Goal: Information Seeking & Learning: Learn about a topic

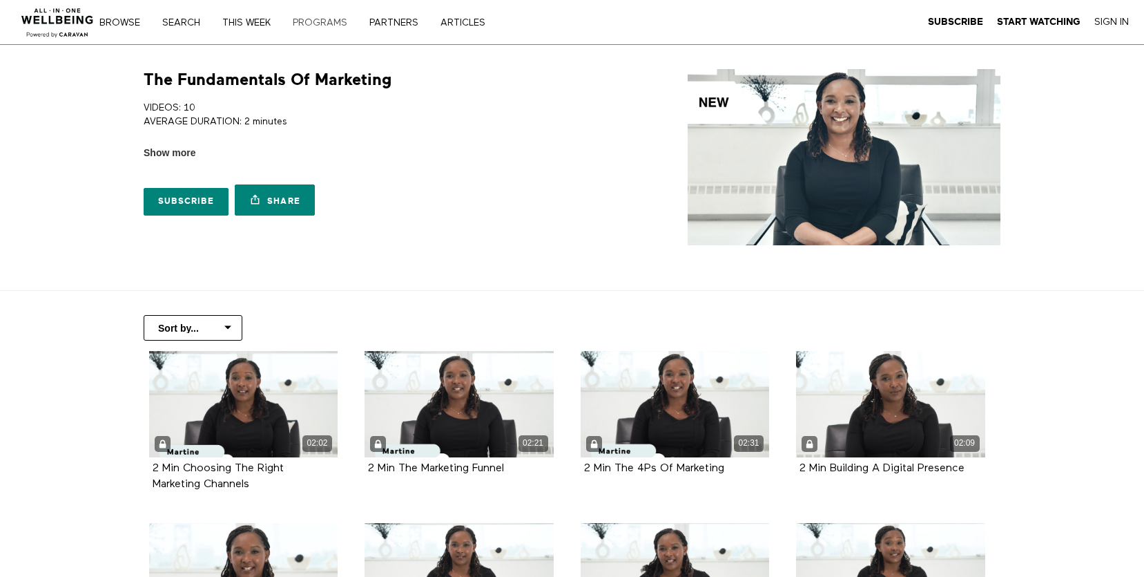
click at [302, 20] on link "PROGRAMS" at bounding box center [325, 23] width 74 height 10
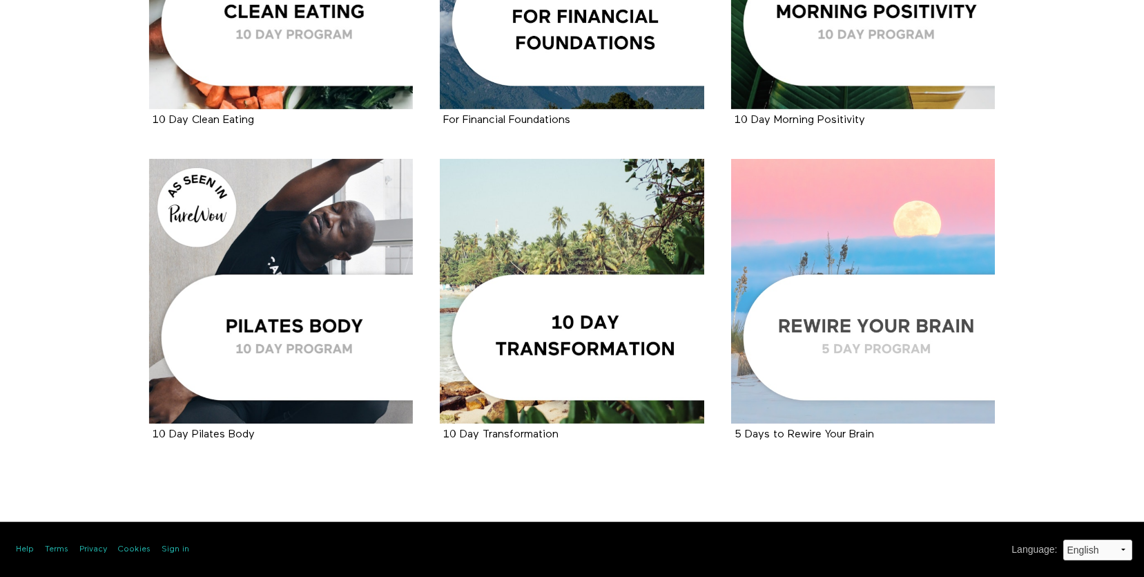
scroll to position [2041, 0]
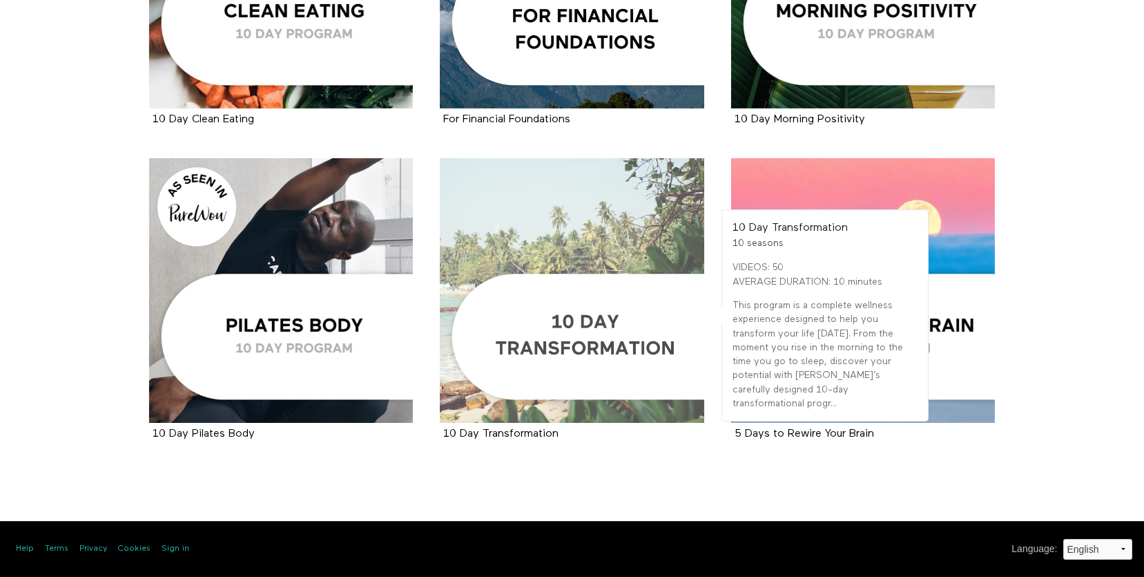
click at [515, 213] on div at bounding box center [572, 290] width 265 height 265
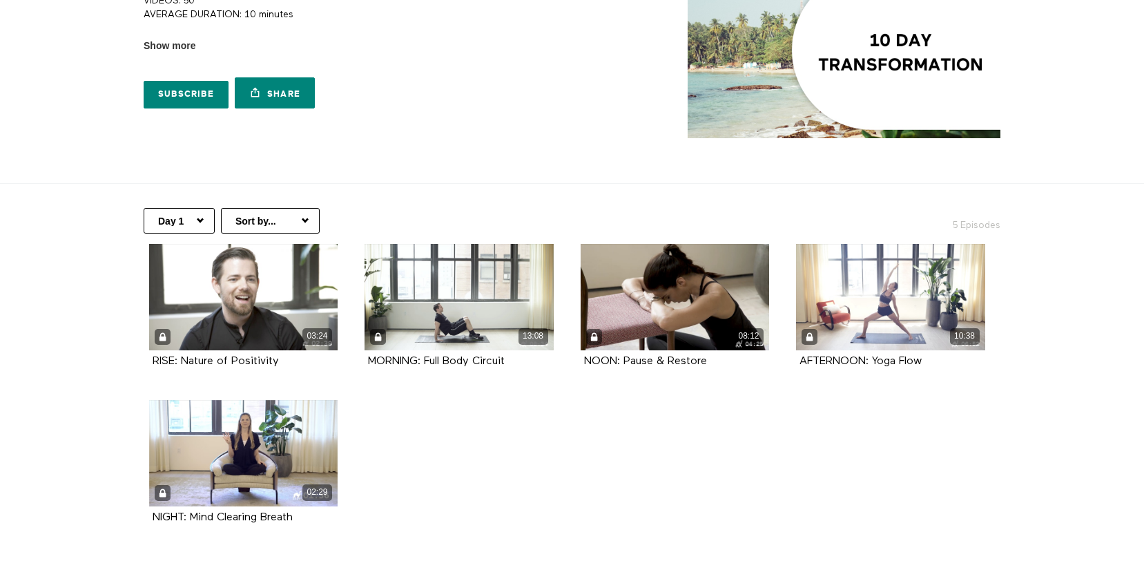
scroll to position [138, 0]
